Goal: Task Accomplishment & Management: Complete application form

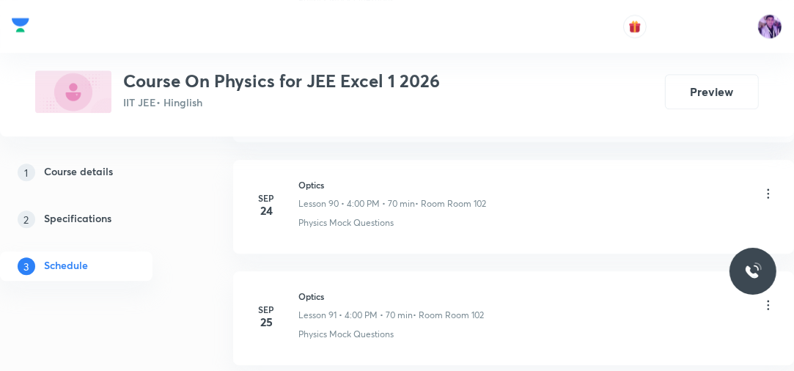
scroll to position [11075, 0]
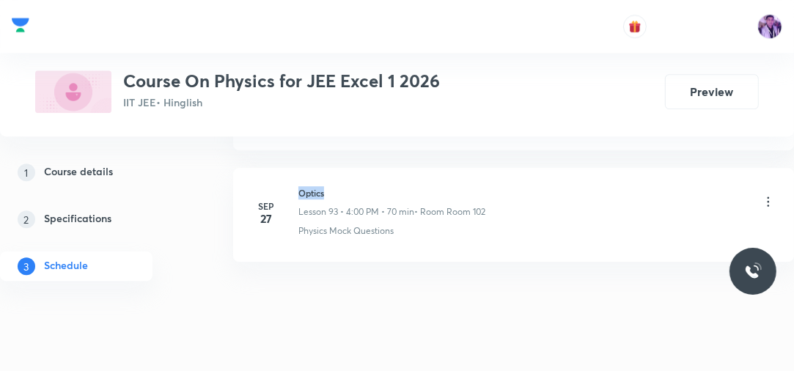
drag, startPoint x: 299, startPoint y: 162, endPoint x: 330, endPoint y: 159, distance: 30.9
click at [342, 186] on h6 "Optics" at bounding box center [391, 192] width 187 height 13
copy h6 "Optics"
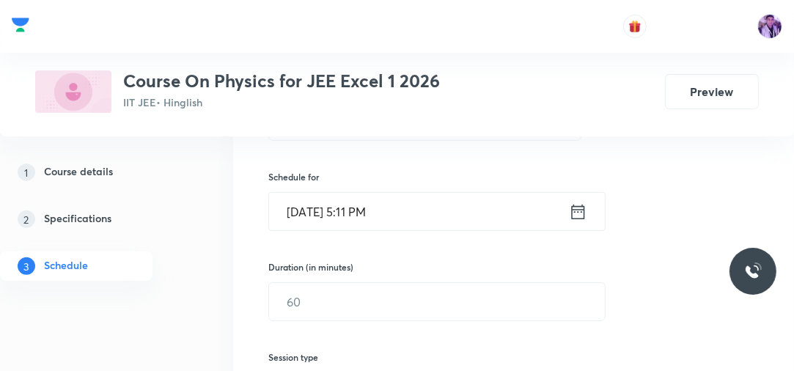
scroll to position [235, 0]
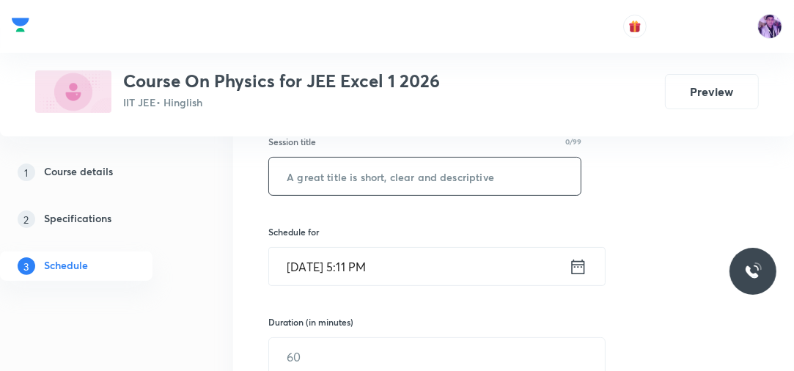
click at [346, 194] on input "text" at bounding box center [425, 176] width 312 height 37
paste input "Optics"
type input "Optics"
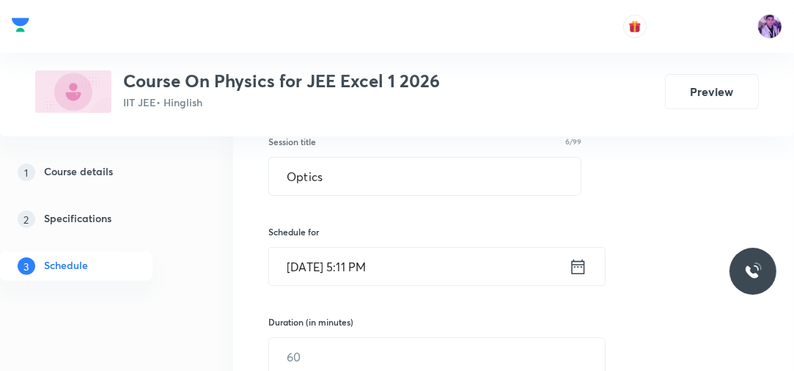
click at [356, 267] on input "Oct 4, 2025, 5:11 PM" at bounding box center [419, 266] width 300 height 37
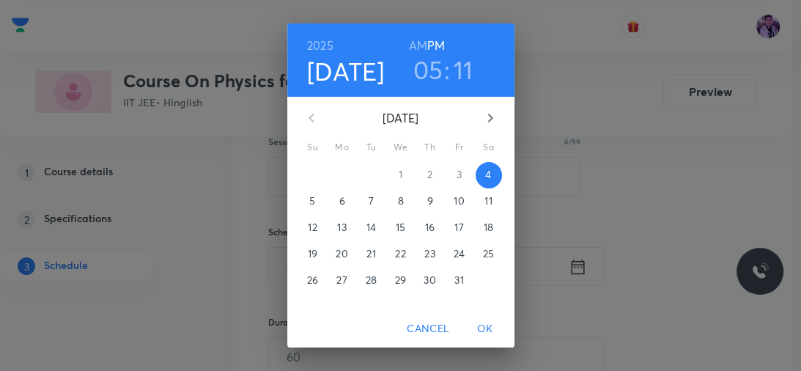
click at [424, 84] on h3 "05" at bounding box center [428, 69] width 30 height 31
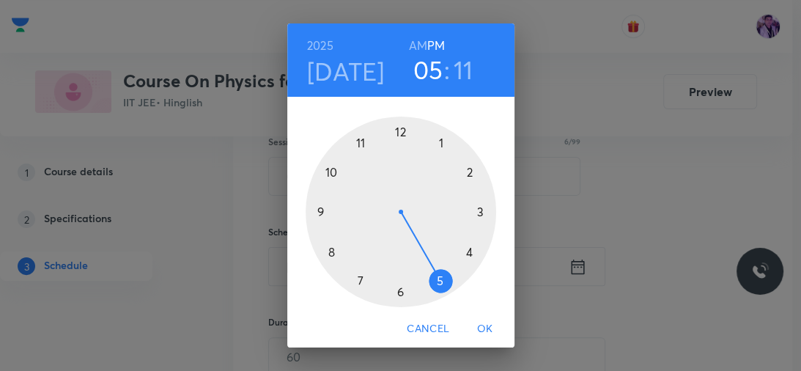
click at [455, 75] on h3 "11" at bounding box center [464, 69] width 20 height 31
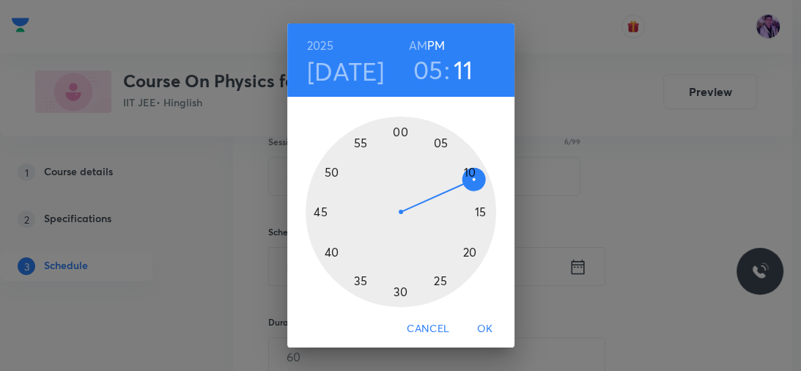
click at [439, 277] on div at bounding box center [401, 212] width 191 height 191
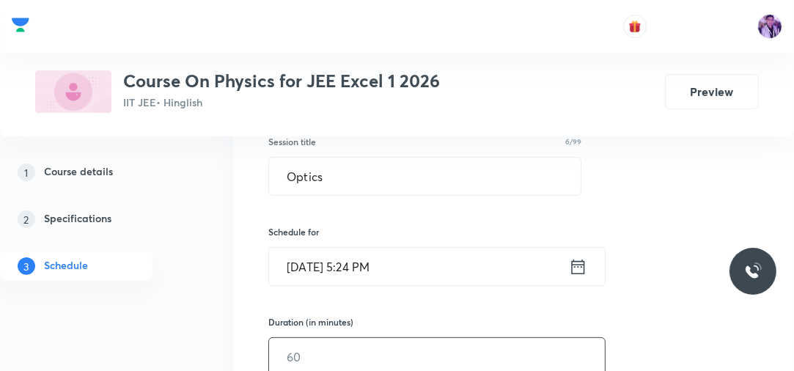
click at [314, 344] on input "text" at bounding box center [437, 356] width 336 height 37
type input "70"
click at [155, 296] on div "1 Course details 2 Specifications 3 Schedule" at bounding box center [97, 228] width 194 height 141
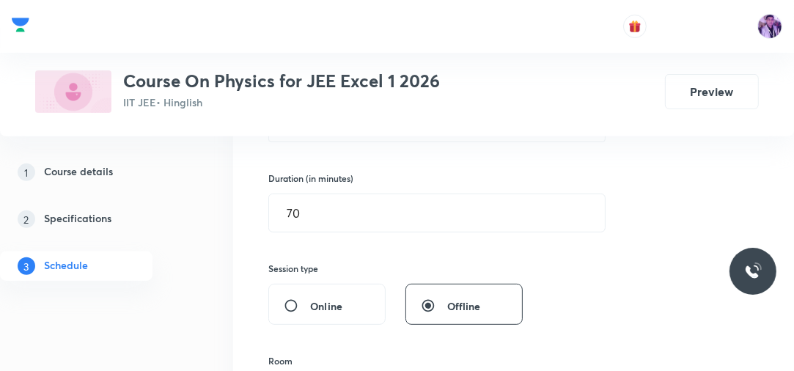
scroll to position [493, 0]
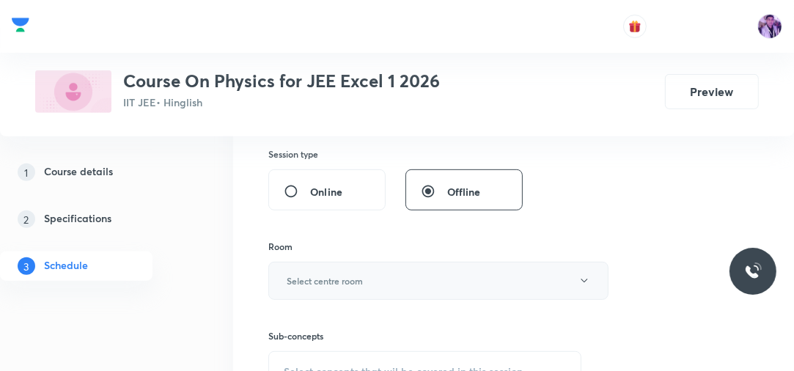
click at [319, 279] on h6 "Select centre room" at bounding box center [325, 280] width 76 height 13
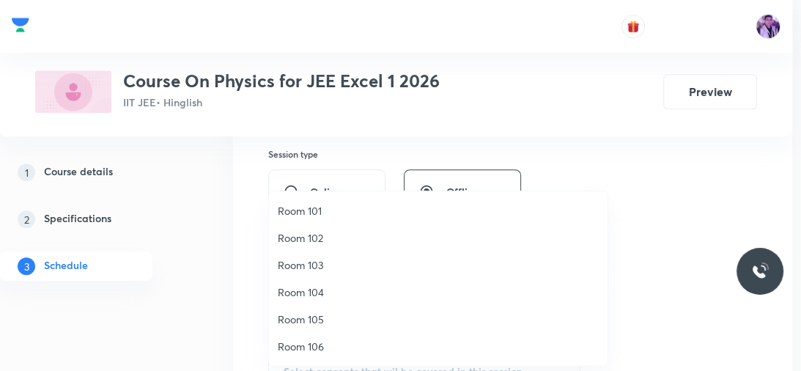
click at [327, 235] on span "Room 102" at bounding box center [438, 237] width 321 height 15
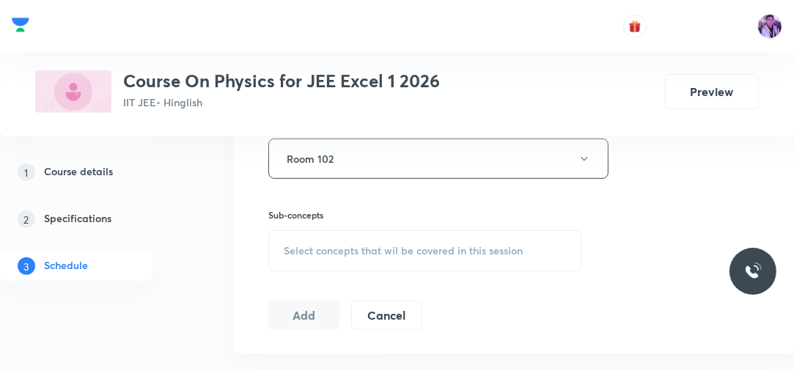
scroll to position [704, 0]
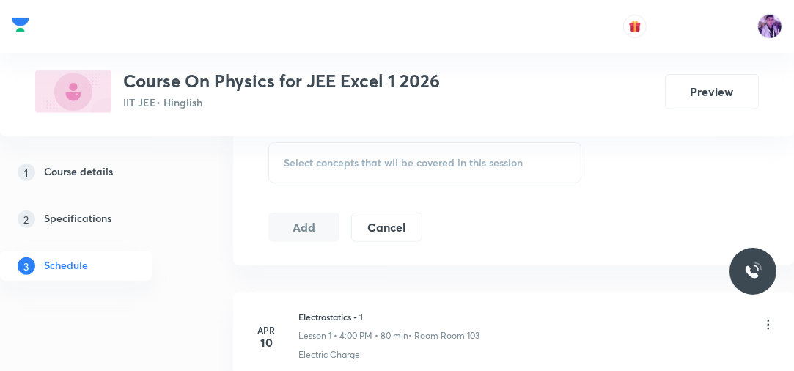
click at [342, 157] on span "Select concepts that wil be covered in this session" at bounding box center [403, 163] width 239 height 12
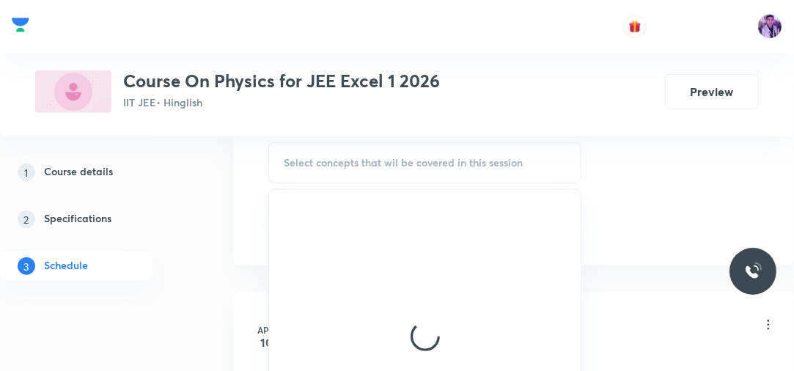
scroll to position [652, 0]
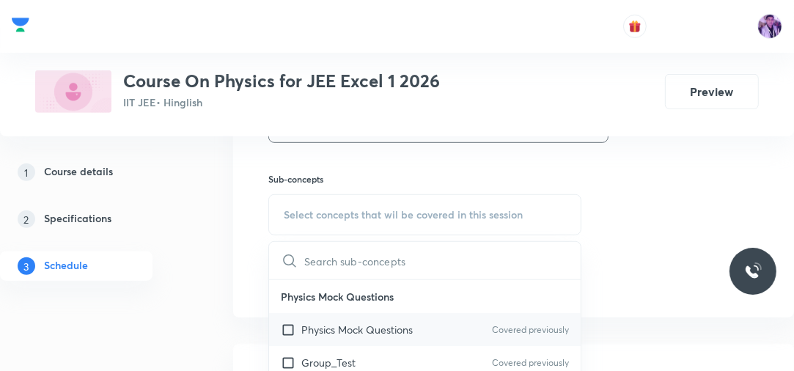
click at [323, 334] on p "Physics Mock Questions" at bounding box center [356, 329] width 111 height 15
checkbox input "true"
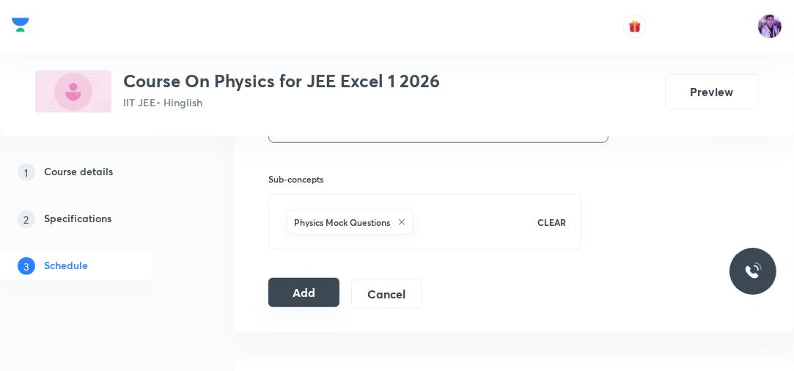
click at [298, 290] on button "Add" at bounding box center [303, 292] width 71 height 29
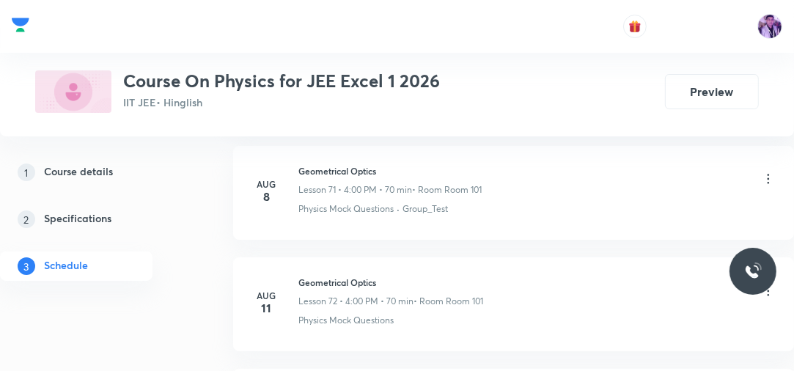
scroll to position [10429, 0]
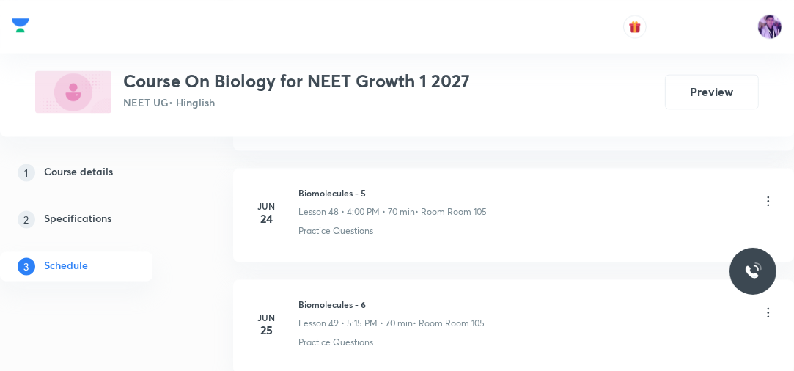
scroll to position [11076, 0]
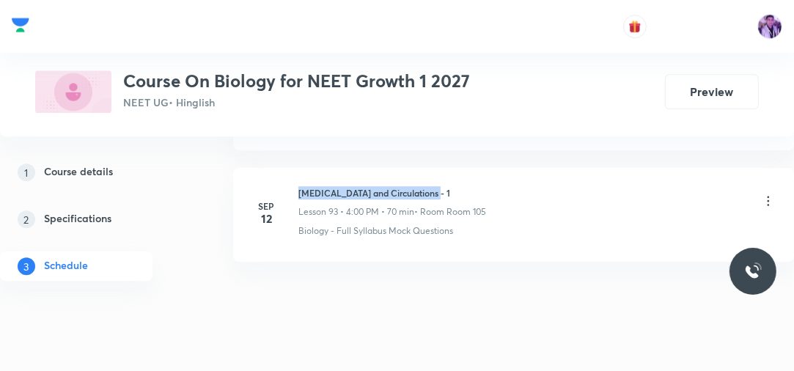
drag, startPoint x: 299, startPoint y: 161, endPoint x: 454, endPoint y: 155, distance: 155.5
click at [454, 168] on li "Sep 12 Body Fluids and Circulations - 1 Lesson 93 • 4:00 PM • 70 min • Room Roo…" at bounding box center [513, 215] width 561 height 94
copy h6 "Body Fluids and Circulations - 1"
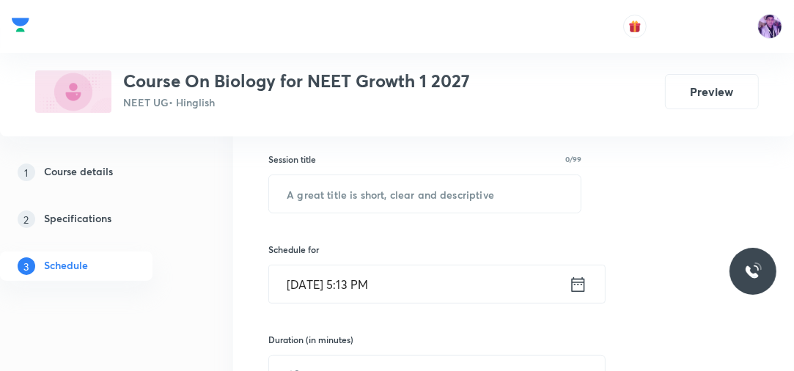
scroll to position [235, 0]
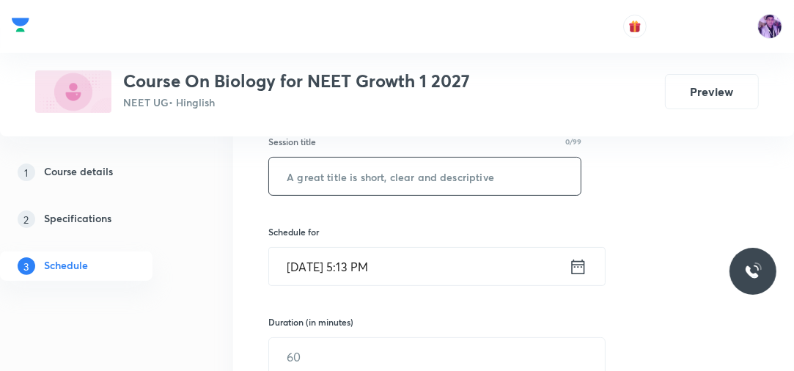
click at [460, 163] on input "text" at bounding box center [425, 176] width 312 height 37
paste input "Body Fluids and Circulations - 1"
click at [366, 256] on input "Oct 4, 2025, 5:13 PM" at bounding box center [419, 266] width 300 height 37
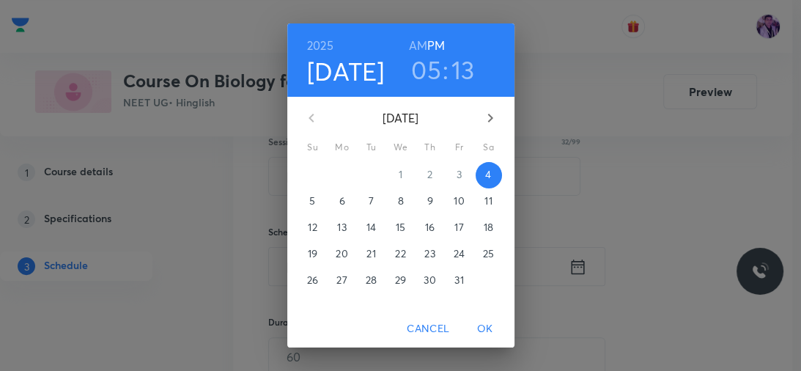
click at [459, 71] on h3 "13" at bounding box center [463, 69] width 23 height 31
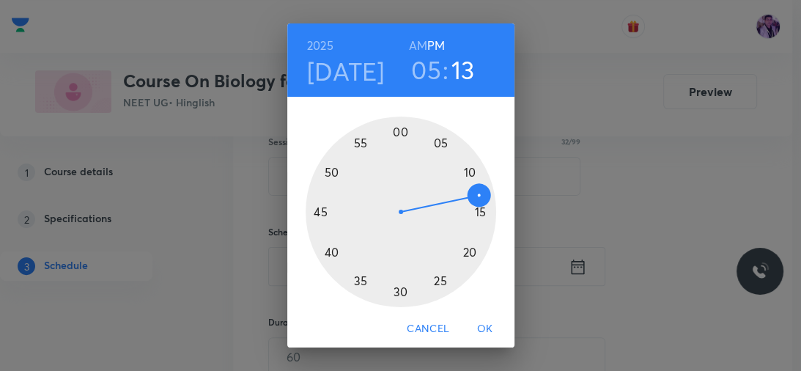
click at [437, 276] on div at bounding box center [401, 212] width 191 height 191
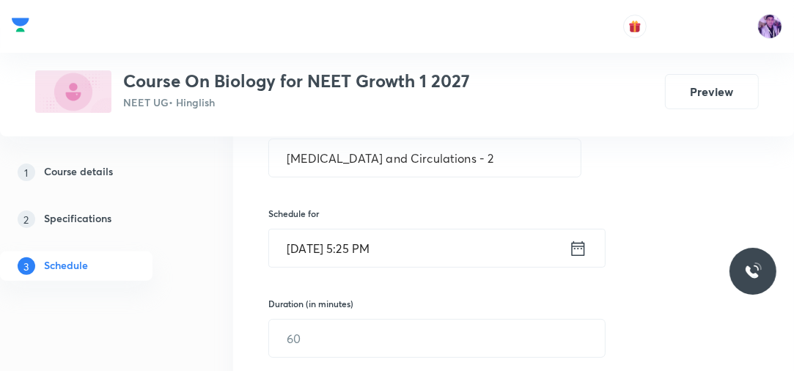
scroll to position [217, 0]
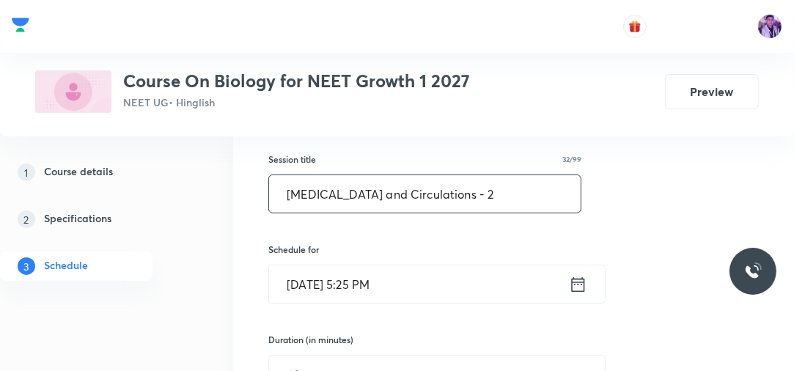
click at [473, 185] on input "Body Fluids and Circulations - 2" at bounding box center [425, 193] width 312 height 37
type input "Body Fluids and Circulations"
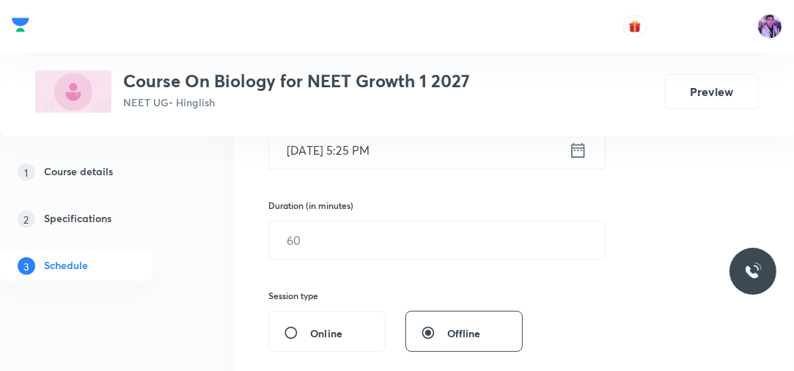
scroll to position [381, 0]
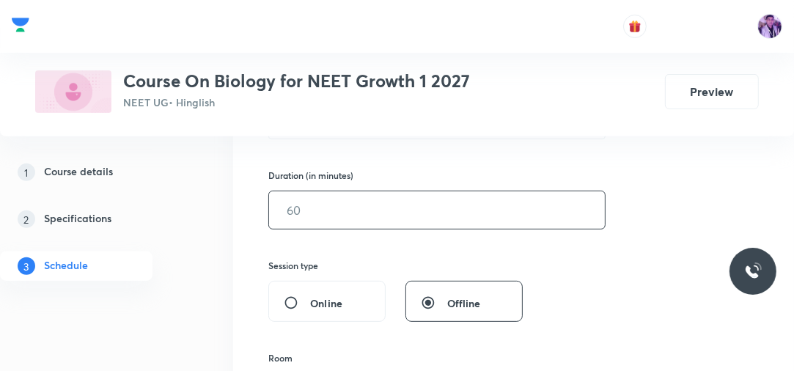
click at [344, 216] on input "text" at bounding box center [437, 209] width 336 height 37
type input "70"
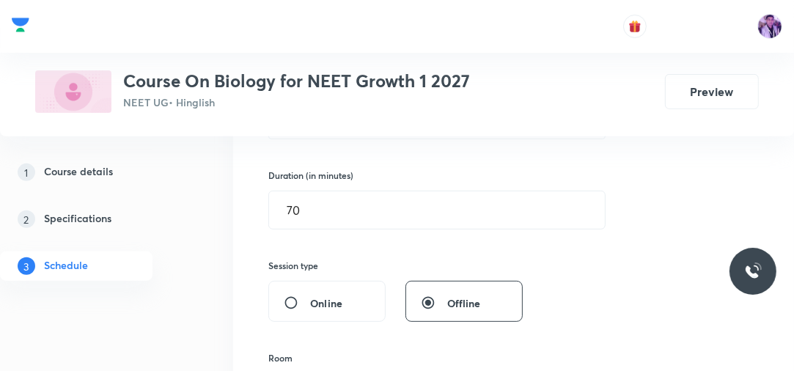
click at [235, 282] on div "Session 94 Live class Session title 29/99 Body Fluids and Circulations ​ Schedu…" at bounding box center [513, 231] width 561 height 710
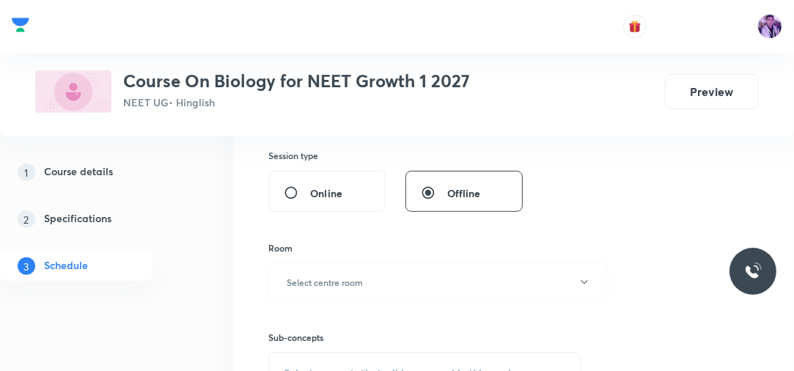
scroll to position [545, 0]
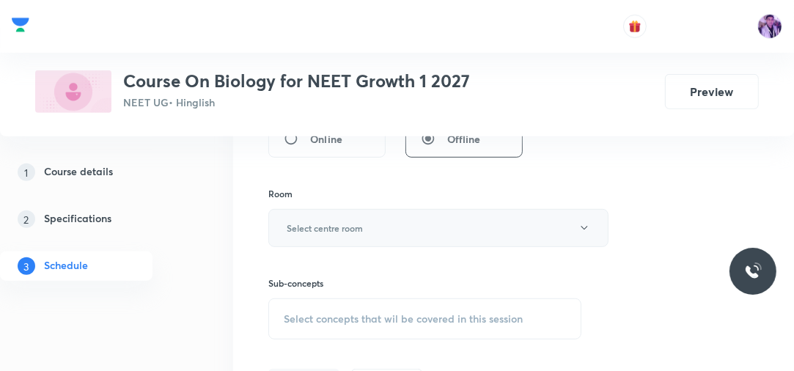
click at [353, 232] on h6 "Select centre room" at bounding box center [325, 227] width 76 height 13
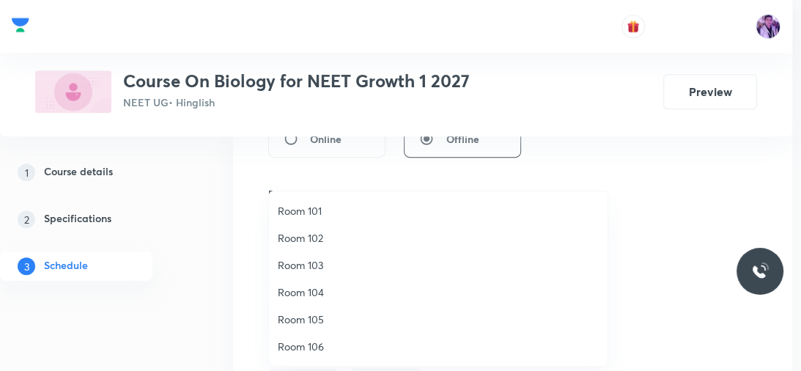
click at [346, 232] on span "Room 102" at bounding box center [438, 237] width 321 height 15
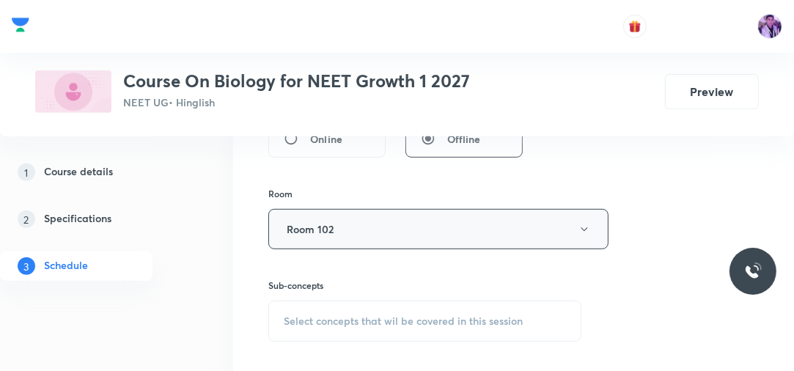
click at [344, 235] on button "Room 102" at bounding box center [438, 229] width 340 height 40
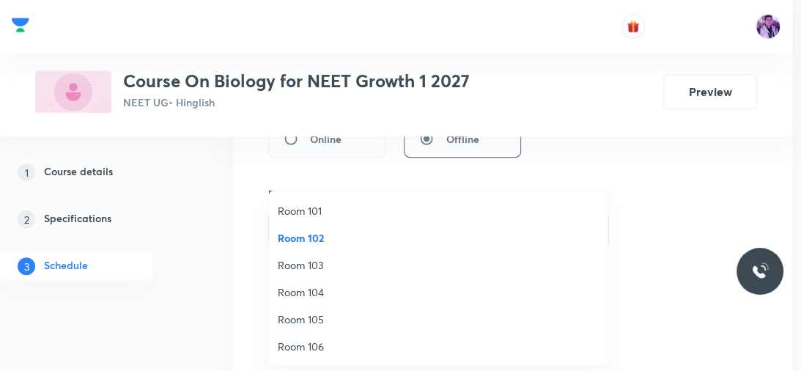
click at [361, 213] on span "Room 101" at bounding box center [438, 210] width 321 height 15
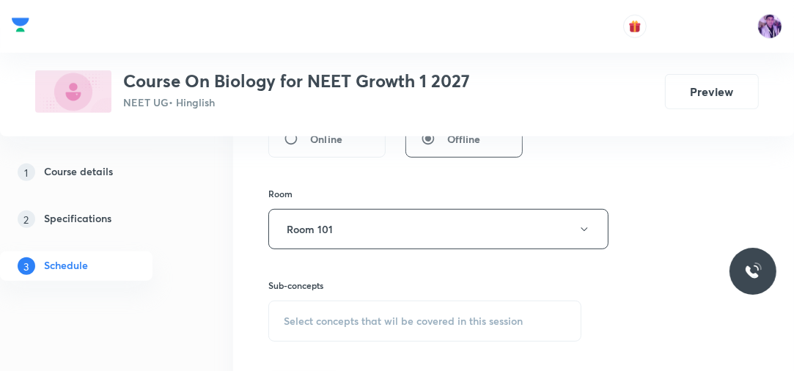
click at [349, 309] on div "Select concepts that wil be covered in this session" at bounding box center [424, 321] width 313 height 41
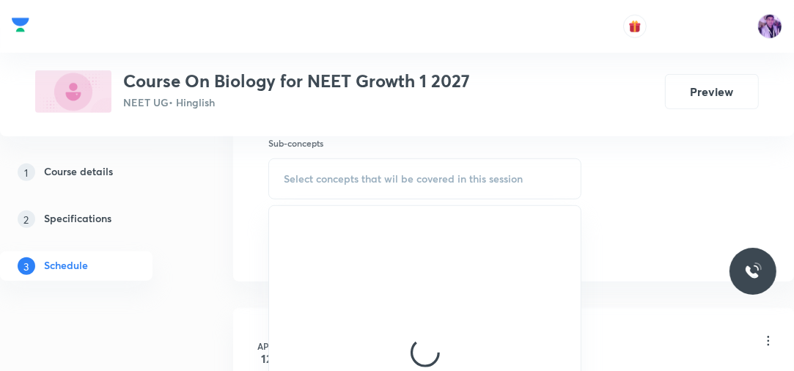
scroll to position [706, 0]
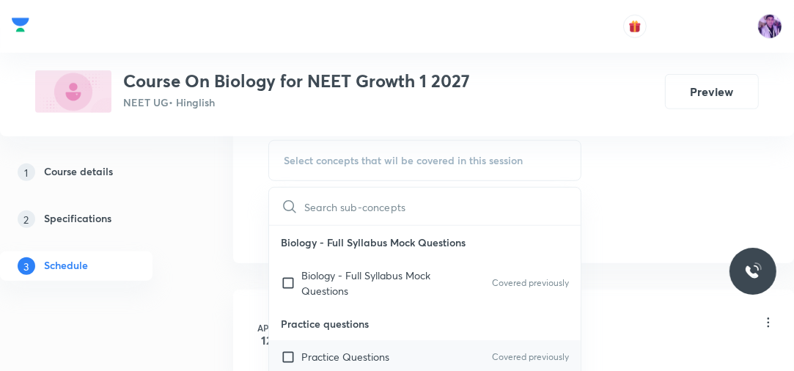
click at [317, 344] on div "Practice Questions Covered previously" at bounding box center [425, 356] width 312 height 33
checkbox input "true"
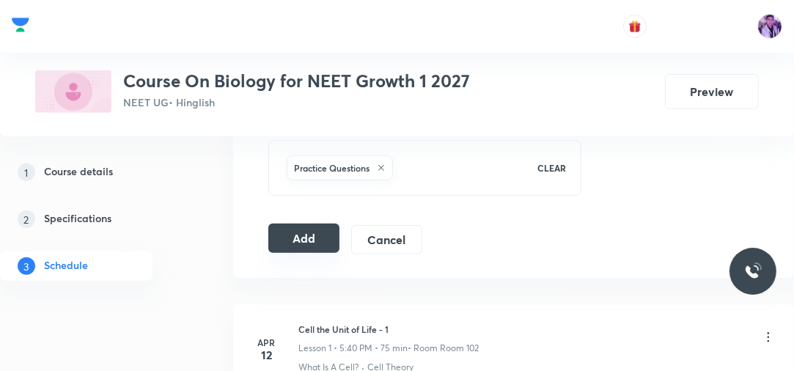
click at [317, 234] on button "Add" at bounding box center [303, 238] width 71 height 29
